Goal: Task Accomplishment & Management: Use online tool/utility

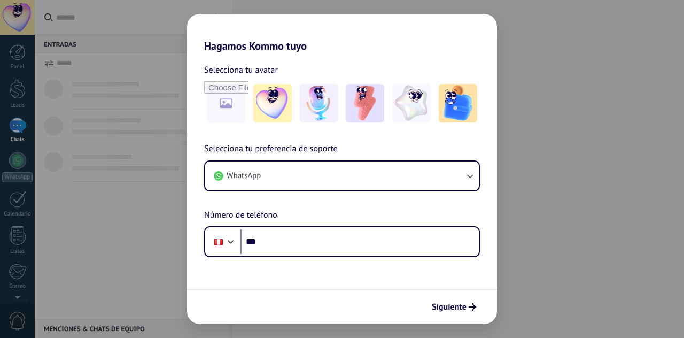
drag, startPoint x: 551, startPoint y: 138, endPoint x: 544, endPoint y: 104, distance: 34.9
click at [551, 136] on div "Hagamos Kommo tuyo Selecciona tu avatar Selecciona tu preferencia de soporte Wh…" at bounding box center [342, 169] width 684 height 338
drag, startPoint x: 270, startPoint y: 263, endPoint x: 251, endPoint y: 251, distance: 23.1
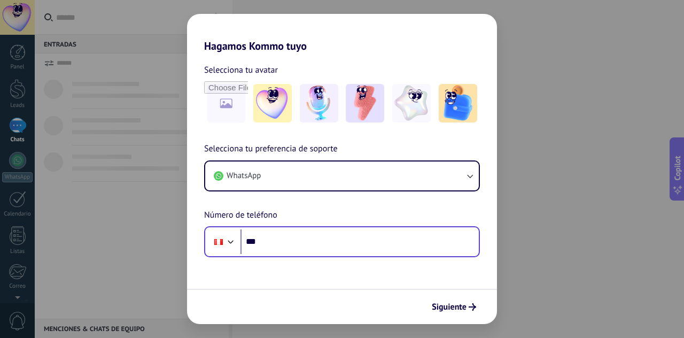
click at [268, 261] on form "Selecciona tu avatar Selecciona tu preferencia de soporte WhatsApp Número de te…" at bounding box center [342, 187] width 310 height 271
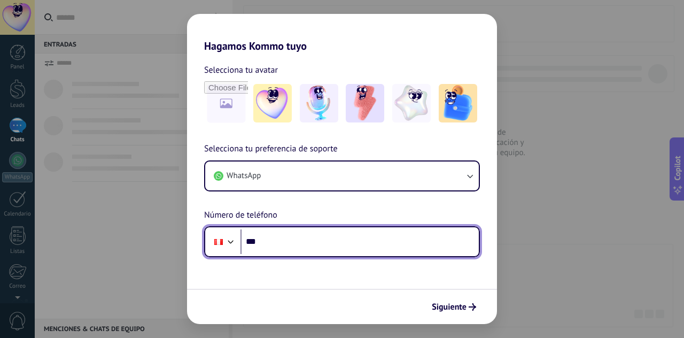
click at [245, 246] on input "***" at bounding box center [359, 241] width 238 height 25
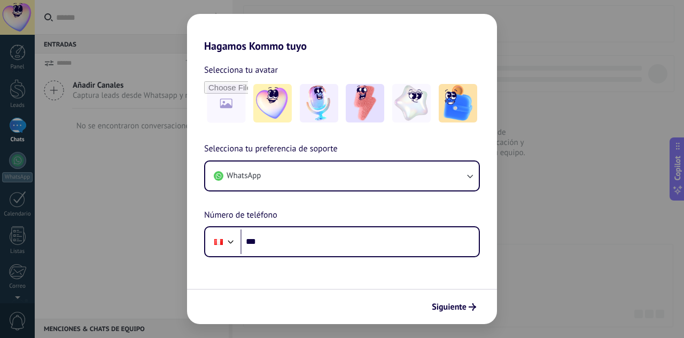
click at [164, 49] on div "Hagamos Kommo tuyo Selecciona tu avatar Selecciona tu preferencia de soporte Wh…" at bounding box center [342, 169] width 684 height 338
drag, startPoint x: 229, startPoint y: 21, endPoint x: 275, endPoint y: 32, distance: 47.7
click at [275, 32] on h2 "Hagamos Kommo tuyo" at bounding box center [342, 33] width 310 height 38
click at [66, 133] on div "Hagamos Kommo tuyo Selecciona tu avatar Selecciona tu preferencia de soporte Wh…" at bounding box center [342, 169] width 684 height 338
click at [268, 95] on img at bounding box center [272, 103] width 38 height 38
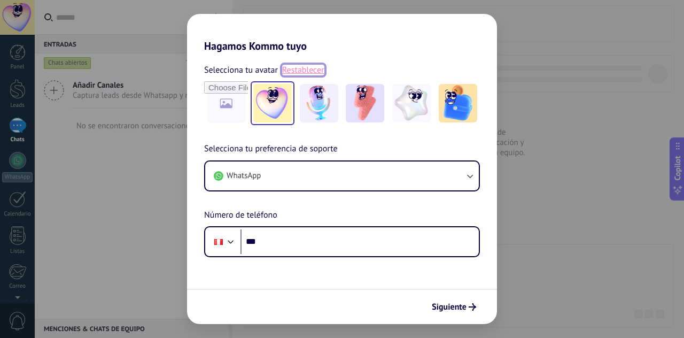
click at [310, 71] on link "Restablecer" at bounding box center [303, 70] width 42 height 11
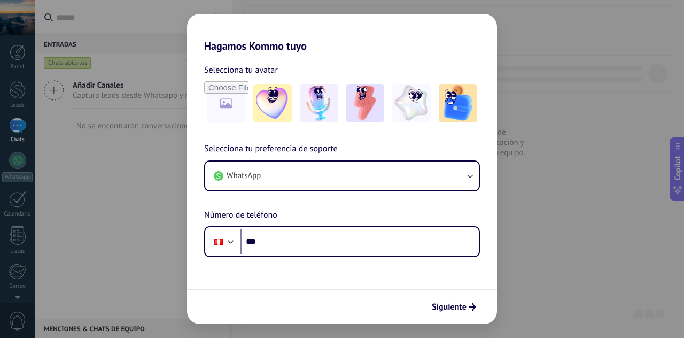
click at [611, 180] on div "Hagamos Kommo tuyo Selecciona tu avatar Selecciona tu preferencia de soporte Wh…" at bounding box center [342, 169] width 684 height 338
click at [464, 304] on span "Siguiente" at bounding box center [449, 306] width 35 height 7
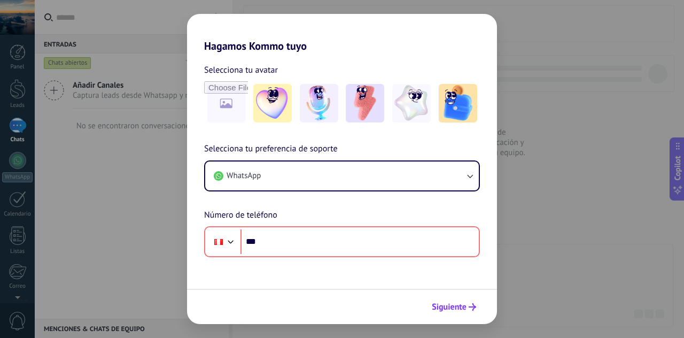
click at [464, 304] on span "Siguiente" at bounding box center [449, 306] width 35 height 7
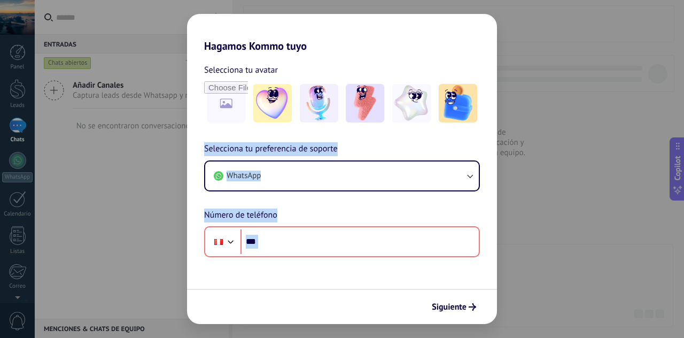
click at [164, 290] on div "Hagamos Kommo tuyo Selecciona tu avatar Selecciona tu preferencia de soporte Wh…" at bounding box center [342, 169] width 684 height 338
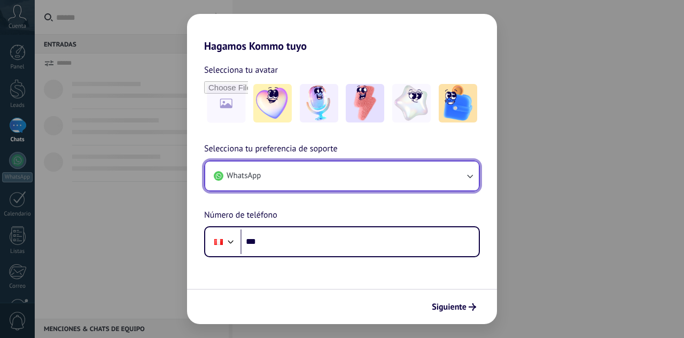
click at [249, 188] on button "WhatsApp" at bounding box center [342, 175] width 274 height 29
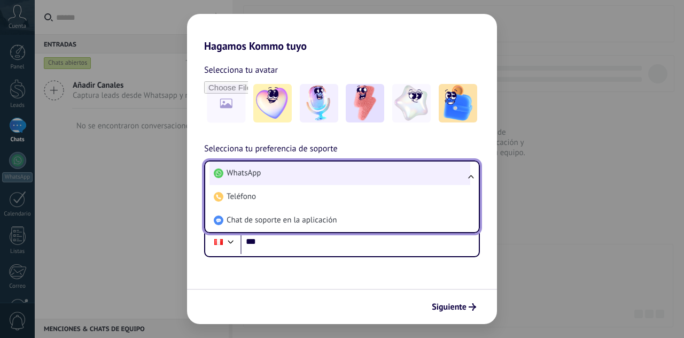
click at [250, 173] on span "WhatsApp" at bounding box center [244, 173] width 34 height 11
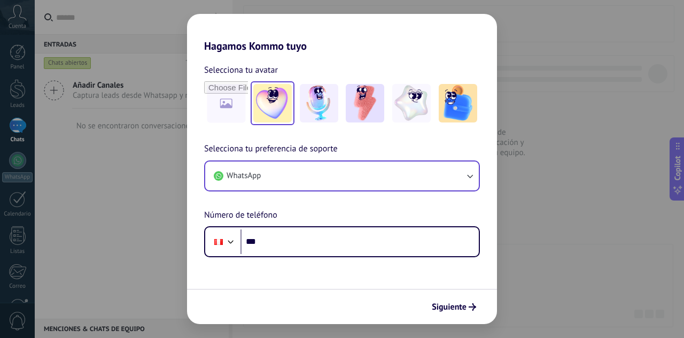
click at [269, 97] on img at bounding box center [272, 103] width 38 height 38
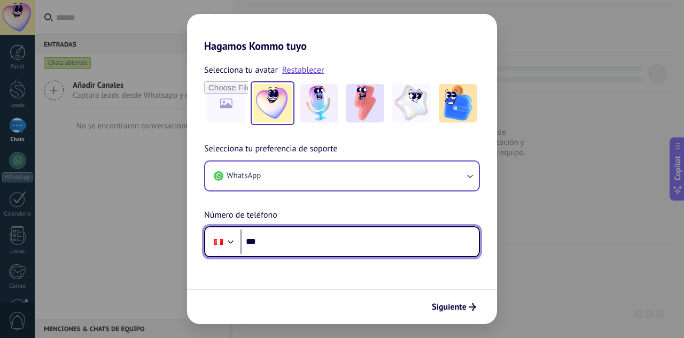
click at [270, 235] on input "***" at bounding box center [359, 241] width 238 height 25
type input "**********"
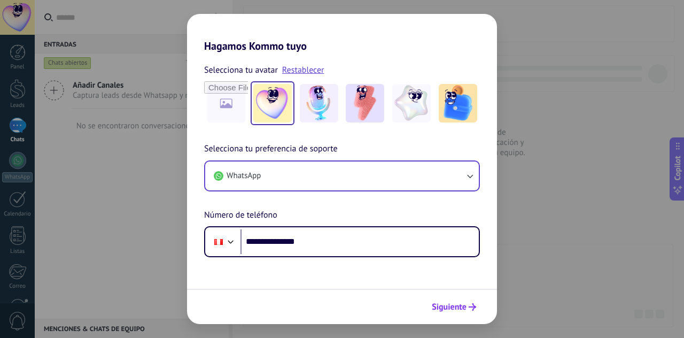
click at [467, 307] on span "Siguiente" at bounding box center [454, 306] width 44 height 7
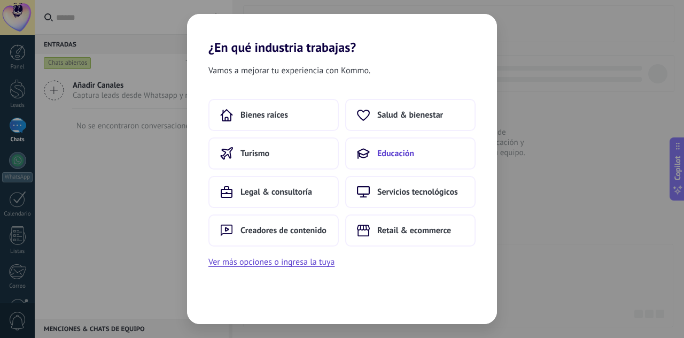
click at [359, 157] on icon at bounding box center [363, 153] width 13 height 13
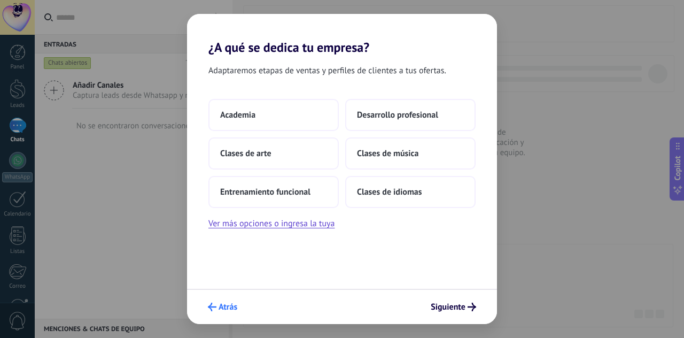
click at [223, 303] on span "Atrás" at bounding box center [228, 306] width 19 height 7
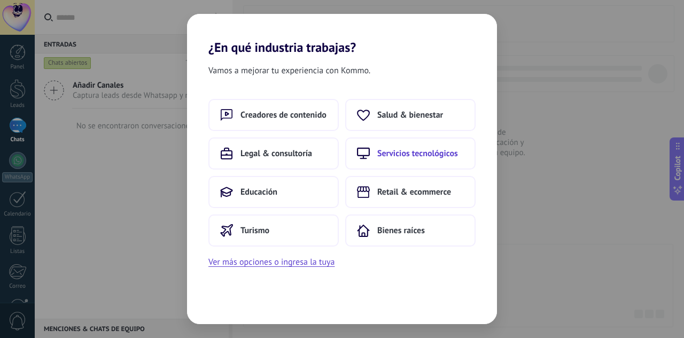
click at [420, 148] on span "Servicios tecnológicos" at bounding box center [417, 153] width 81 height 11
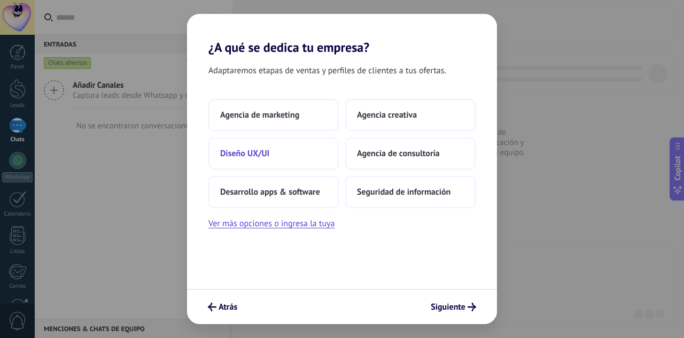
click at [296, 154] on button "Diseño UX/UI" at bounding box center [273, 153] width 130 height 32
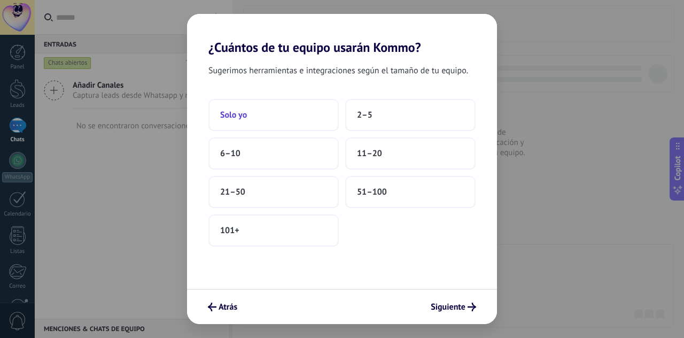
click at [291, 115] on button "Solo yo" at bounding box center [273, 115] width 130 height 32
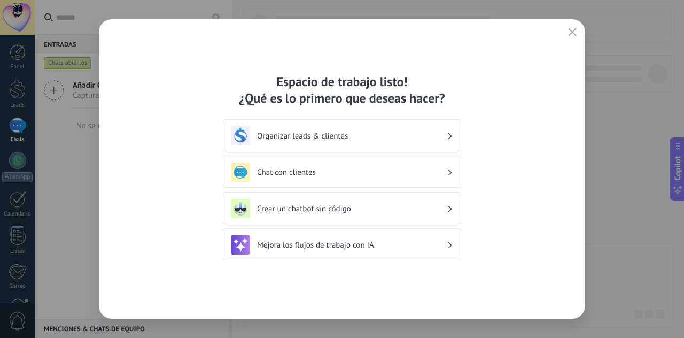
click at [391, 206] on h3 "Crear un chatbot sin código" at bounding box center [352, 209] width 190 height 10
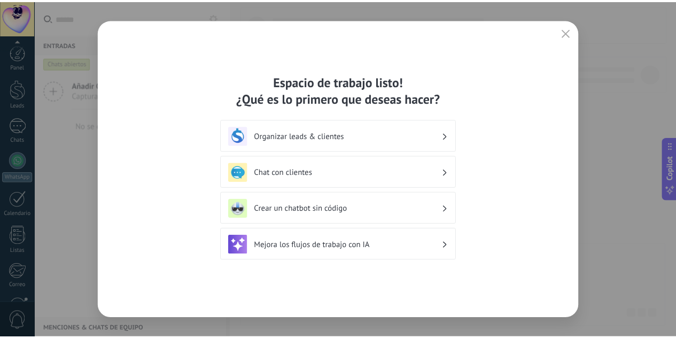
scroll to position [106, 0]
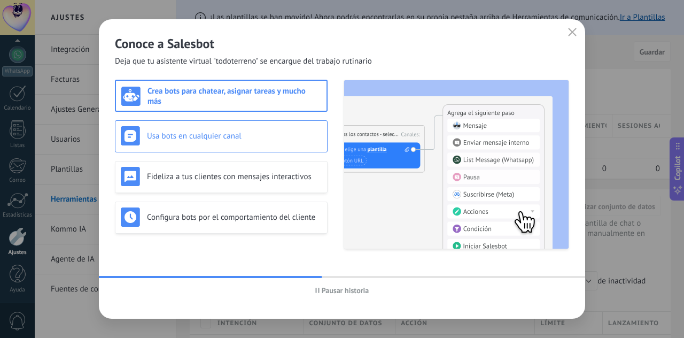
click at [202, 150] on div "Usa bots en cualquier canal" at bounding box center [221, 136] width 213 height 32
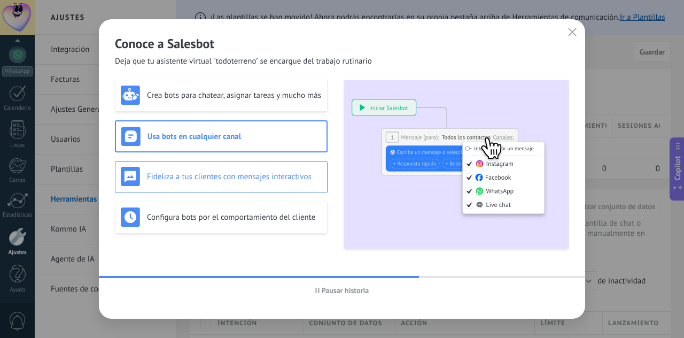
click at [222, 181] on h3 "Fideliza a tus clientes con mensajes interactivos" at bounding box center [234, 177] width 175 height 10
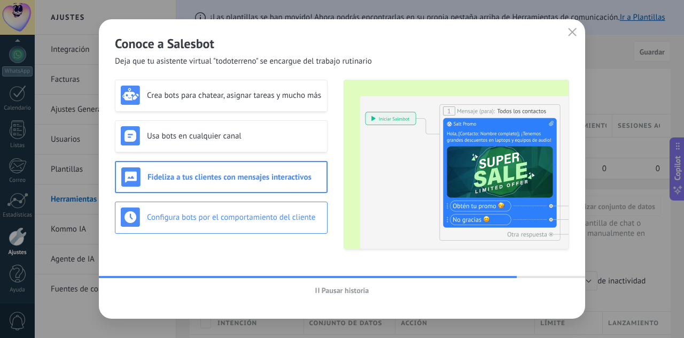
click at [242, 209] on div "Configura bots por el comportamiento del cliente" at bounding box center [221, 216] width 201 height 19
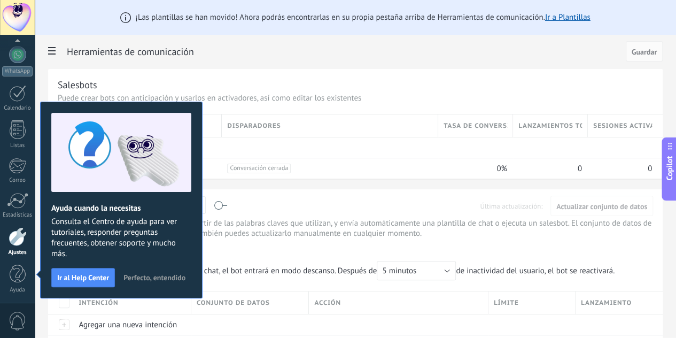
click at [149, 275] on span "Perfecto, entendido" at bounding box center [154, 277] width 62 height 7
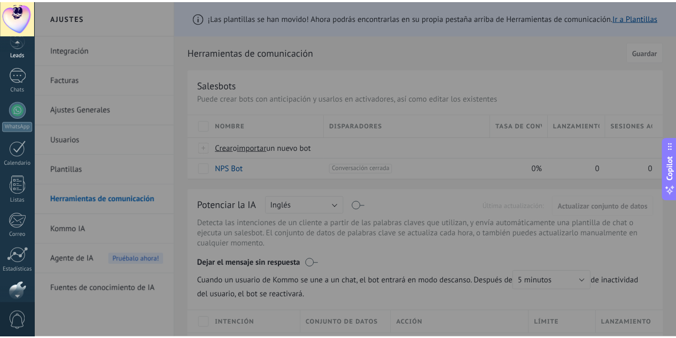
scroll to position [0, 0]
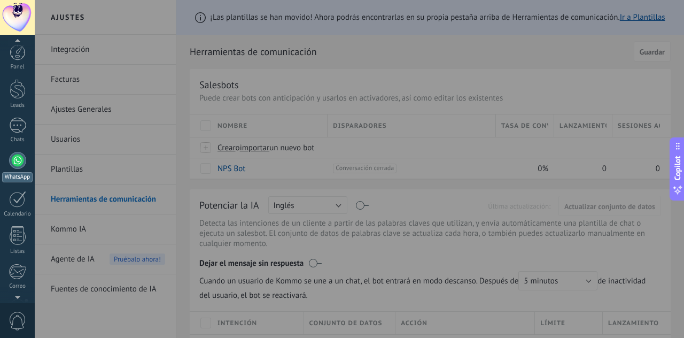
click at [9, 160] on div at bounding box center [17, 160] width 17 height 17
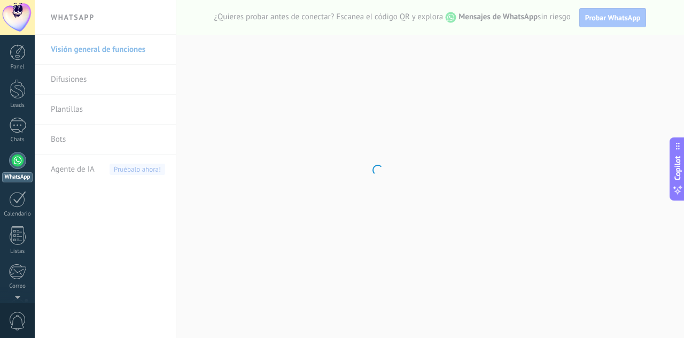
click at [76, 164] on body ".abccls-1,.abccls-2{fill-rule:evenodd}.abccls-2{fill:#fff} .abfcls-1{fill:none}…" at bounding box center [342, 169] width 684 height 338
click at [87, 168] on body ".abccls-1,.abccls-2{fill-rule:evenodd}.abccls-2{fill:#fff} .abfcls-1{fill:none}…" at bounding box center [342, 169] width 684 height 338
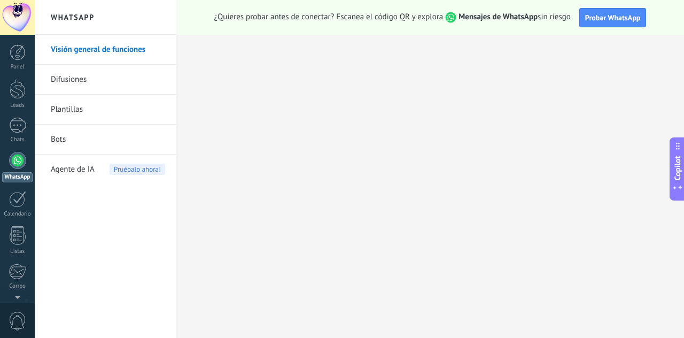
click at [87, 168] on span "Agente de IA" at bounding box center [73, 169] width 44 height 30
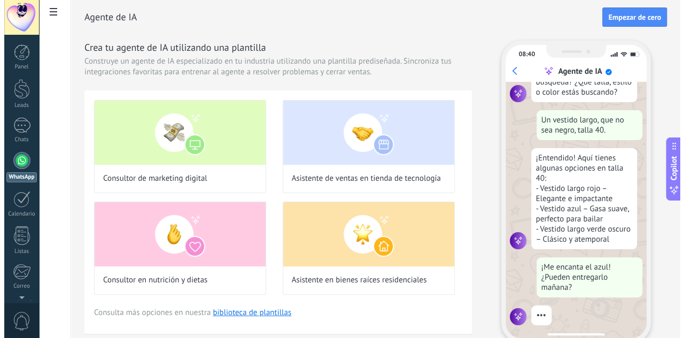
scroll to position [133, 0]
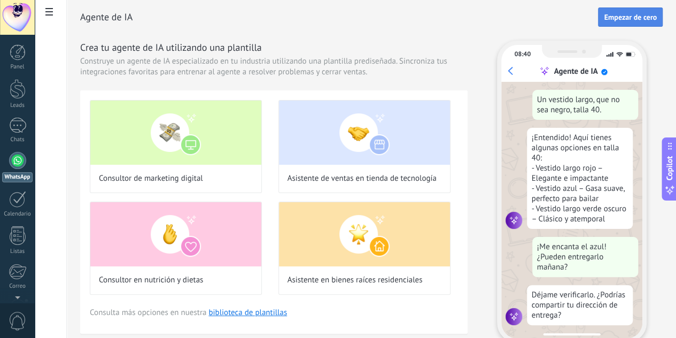
click at [614, 13] on span "Empezar de cero" at bounding box center [630, 16] width 53 height 7
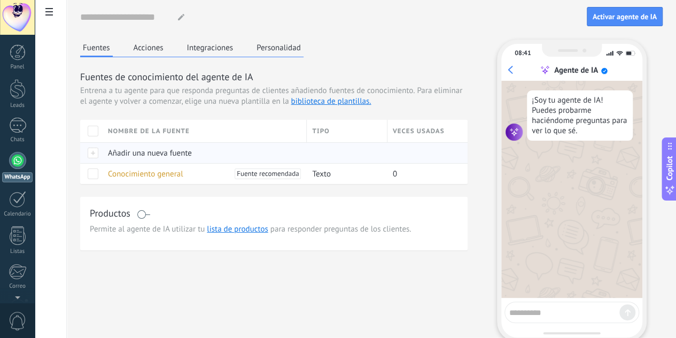
click at [192, 158] on span "Añadir una nueva fuente" at bounding box center [150, 153] width 84 height 10
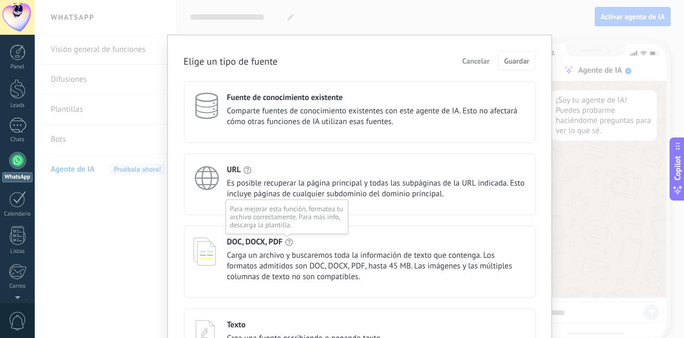
click at [285, 244] on use at bounding box center [288, 241] width 7 height 7
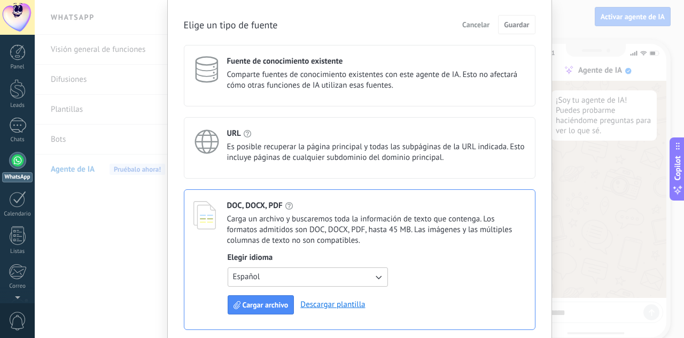
scroll to position [53, 0]
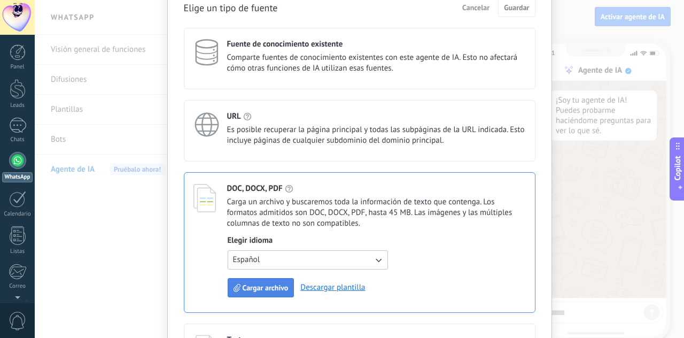
click at [266, 281] on button "Cargar archivo" at bounding box center [261, 287] width 67 height 19
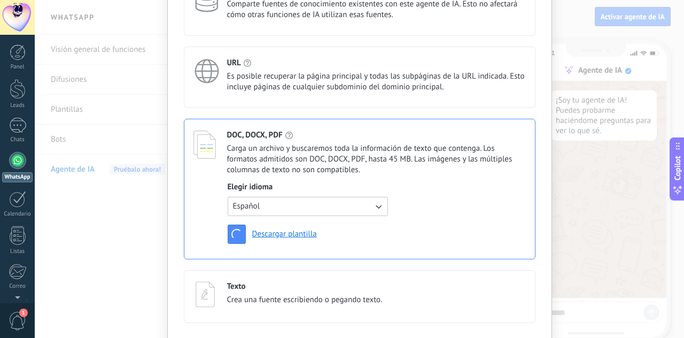
scroll to position [142, 0]
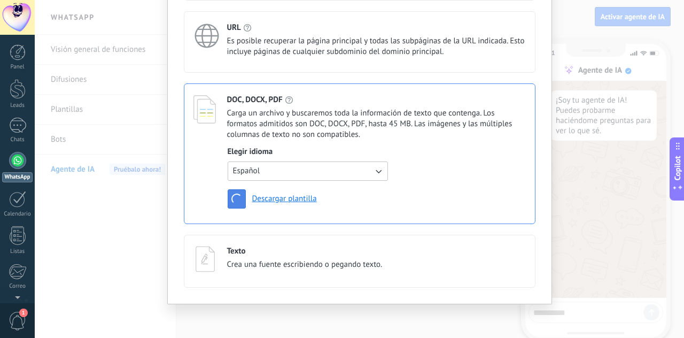
click at [232, 196] on span "button" at bounding box center [236, 198] width 11 height 11
click at [208, 221] on div "DOC, DOCX, PDF Carga un archivo y buscaremos toda la información de texto que c…" at bounding box center [360, 153] width 352 height 141
click at [235, 201] on span "button" at bounding box center [236, 198] width 11 height 11
click at [421, 198] on div "Elegir idioma Español Descargar plantilla" at bounding box center [377, 177] width 298 height 62
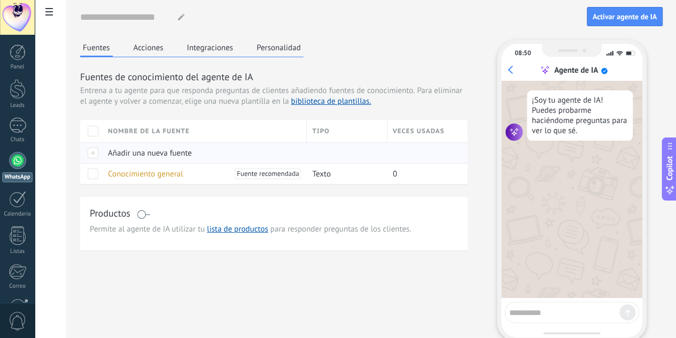
click at [192, 158] on span "Añadir una nueva fuente" at bounding box center [150, 153] width 84 height 10
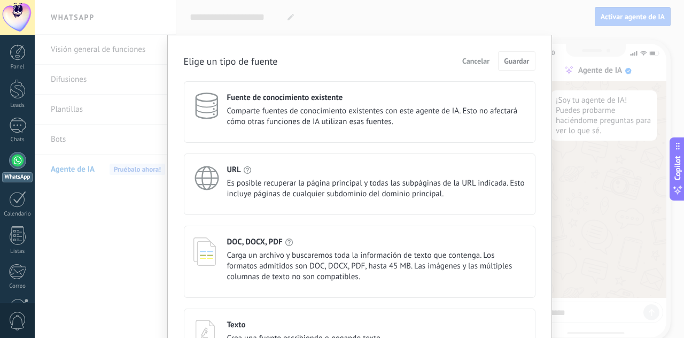
click at [287, 245] on div "DOC, DOCX, PDF" at bounding box center [376, 242] width 299 height 10
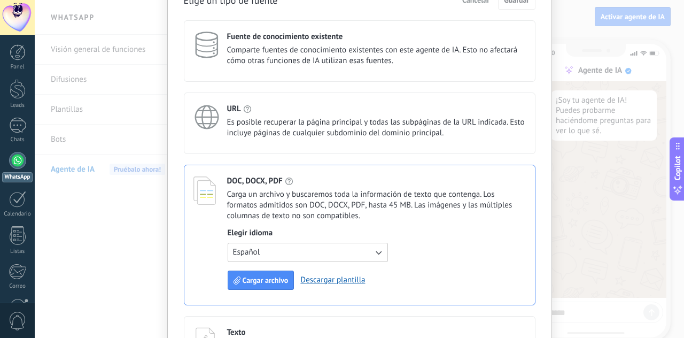
scroll to position [107, 0]
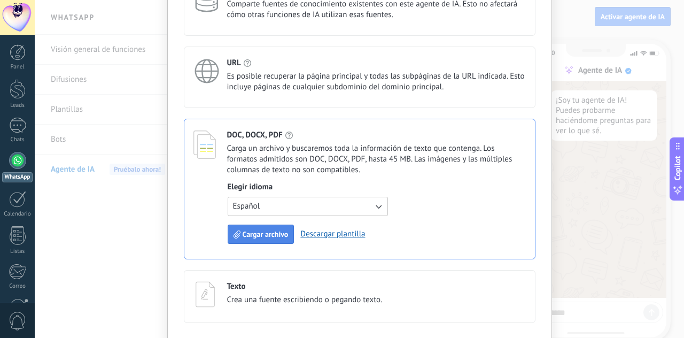
click at [277, 235] on span "Cargar archivo" at bounding box center [266, 233] width 46 height 7
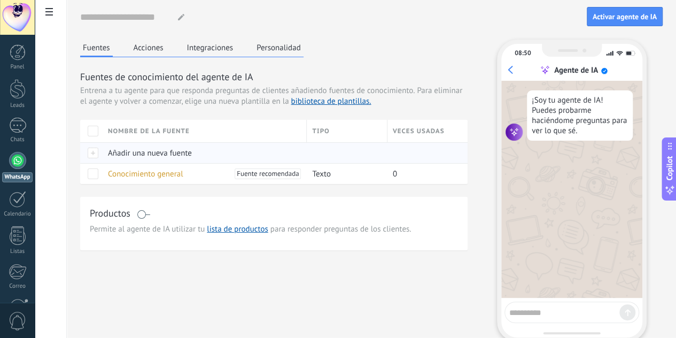
click at [192, 158] on span "Añadir una nueva fuente" at bounding box center [150, 153] width 84 height 10
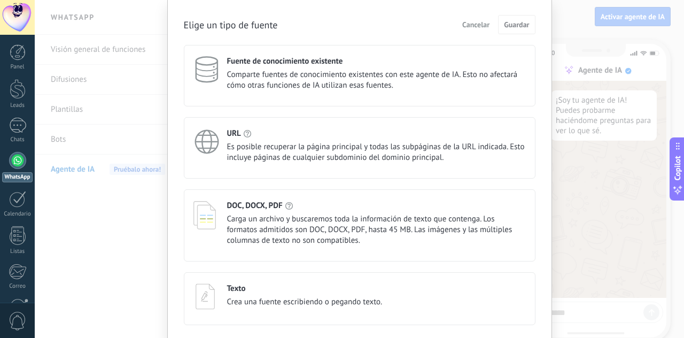
scroll to position [53, 0]
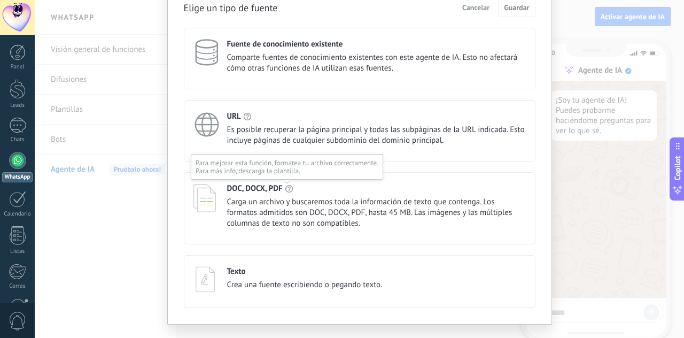
click at [285, 187] on icon at bounding box center [289, 188] width 9 height 9
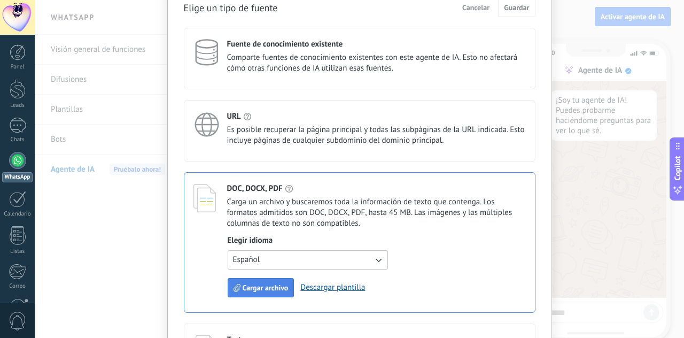
click at [274, 284] on span "Cargar archivo" at bounding box center [266, 287] width 46 height 7
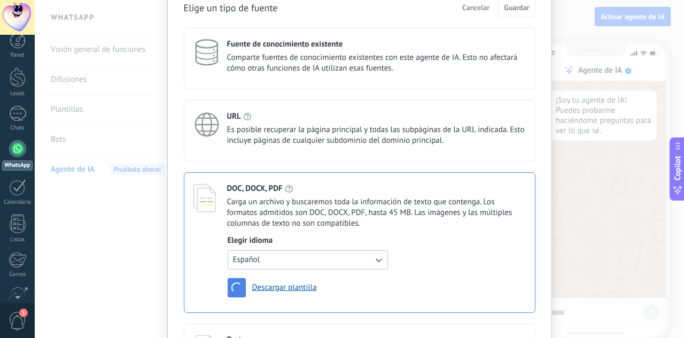
scroll to position [0, 0]
click at [24, 320] on span "1" at bounding box center [18, 321] width 18 height 19
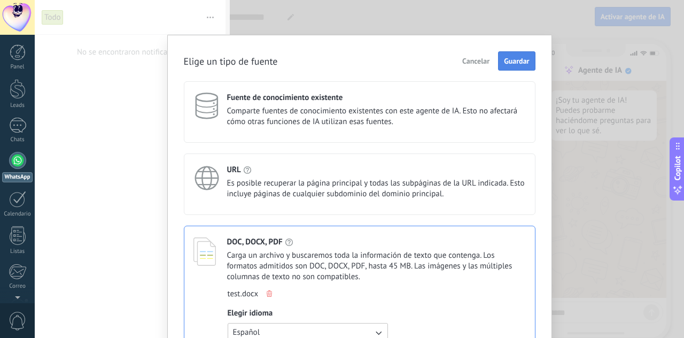
click at [516, 66] on button "Guardar" at bounding box center [516, 60] width 37 height 19
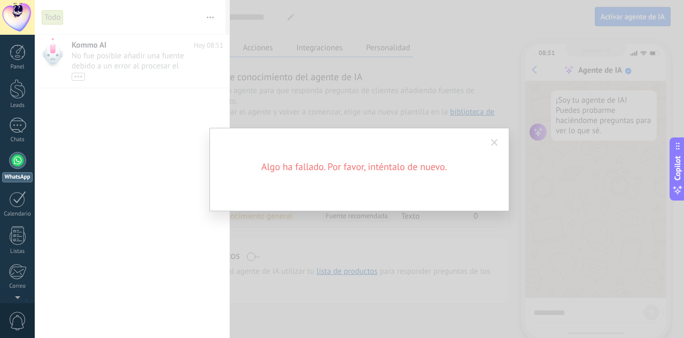
click at [483, 141] on div "Algo ha fallado. Por favor, inténtalo de nuevo." at bounding box center [359, 169] width 300 height 83
click at [491, 141] on span at bounding box center [495, 143] width 18 height 18
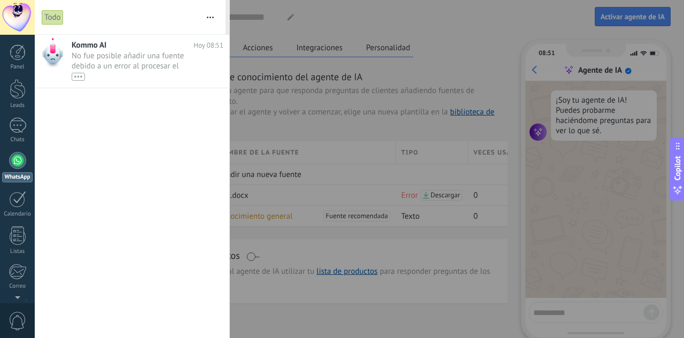
click at [312, 194] on div at bounding box center [342, 169] width 684 height 338
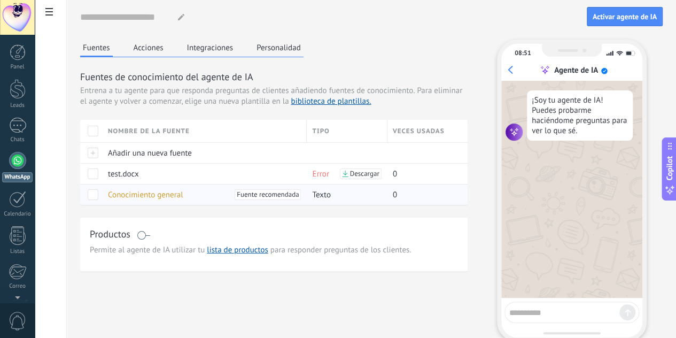
click at [299, 200] on span "Fuente recomendada" at bounding box center [268, 194] width 62 height 11
click at [192, 158] on span "Añadir una nueva fuente" at bounding box center [150, 153] width 84 height 10
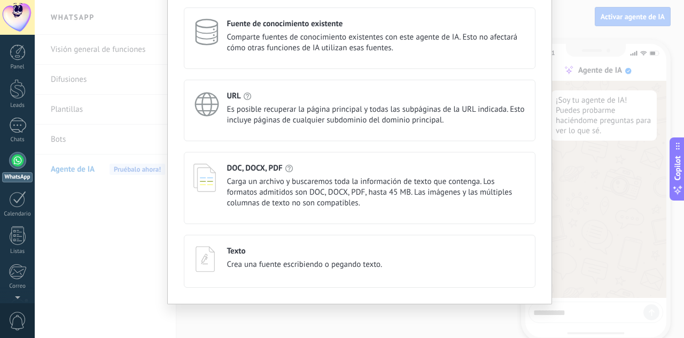
scroll to position [20, 0]
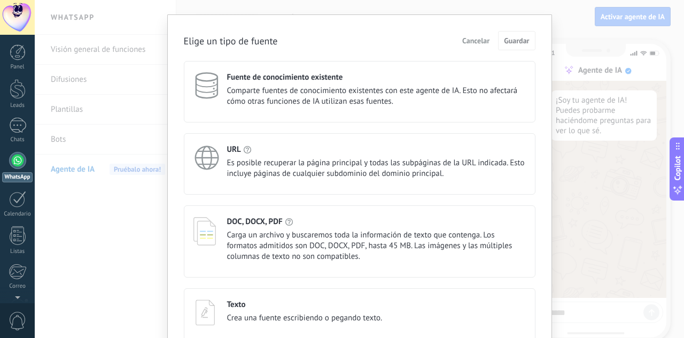
click at [262, 90] on span "Comparte fuentes de conocimiento existentes con este agente de IA. Esto no afec…" at bounding box center [376, 95] width 299 height 21
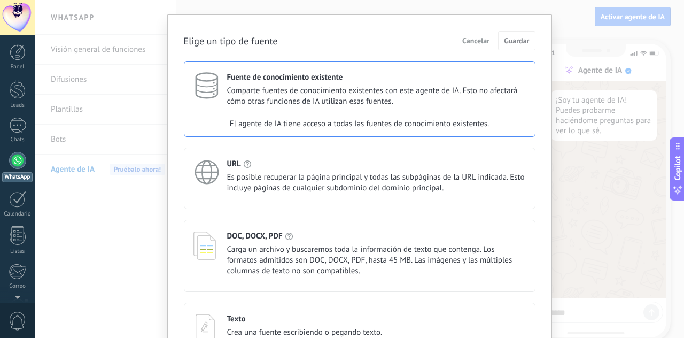
click at [262, 234] on h4 "DOC, DOCX, PDF" at bounding box center [255, 236] width 56 height 10
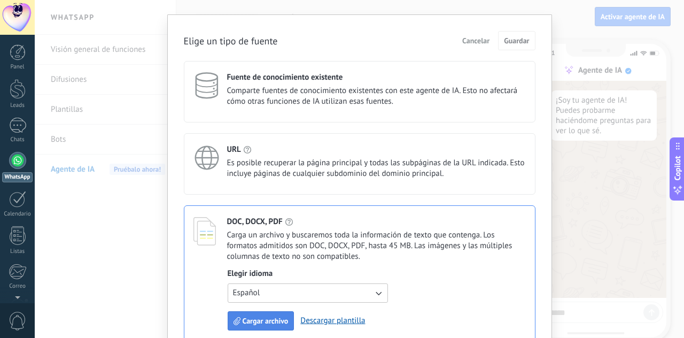
click at [263, 315] on button "Cargar archivo" at bounding box center [261, 320] width 67 height 19
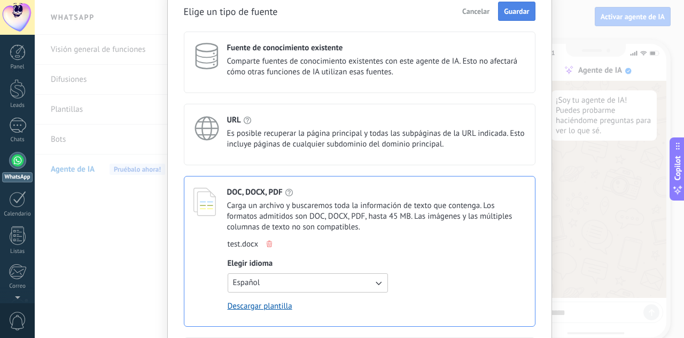
scroll to position [0, 0]
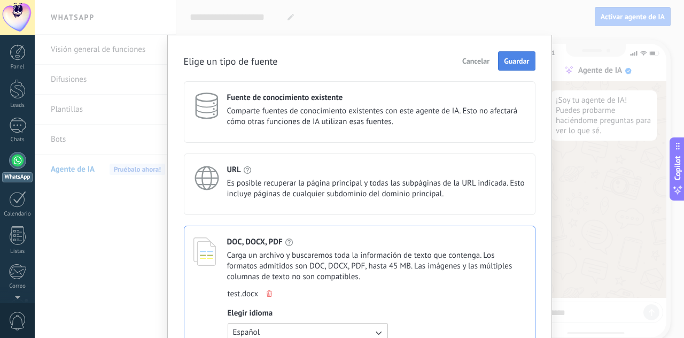
click at [519, 54] on button "Guardar" at bounding box center [516, 60] width 37 height 19
